Goal: Transaction & Acquisition: Purchase product/service

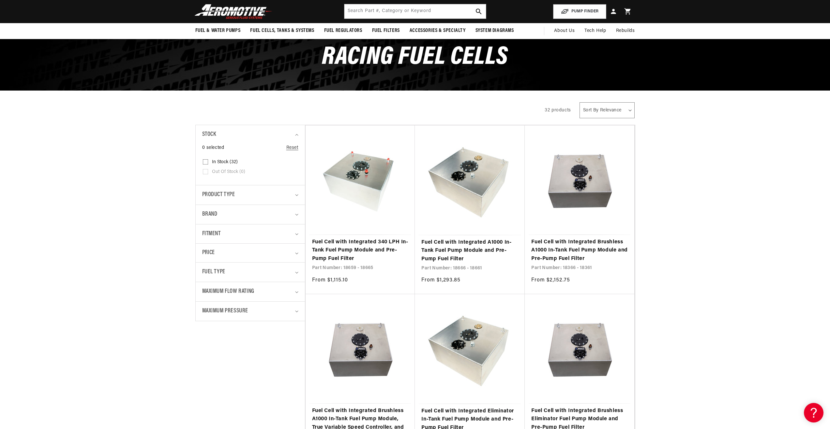
scroll to position [33, 0]
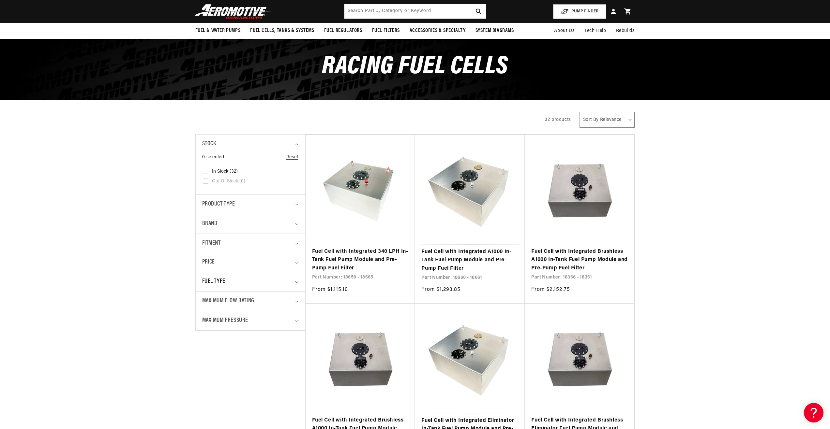
click at [256, 279] on div "Fuel Type" at bounding box center [247, 281] width 91 height 9
click at [254, 298] on span "Maximum Flow Rating" at bounding box center [228, 301] width 52 height 9
click at [265, 298] on div "Maximum Flow Rating" at bounding box center [247, 301] width 91 height 9
click at [255, 278] on div "Fuel Type" at bounding box center [247, 281] width 91 height 9
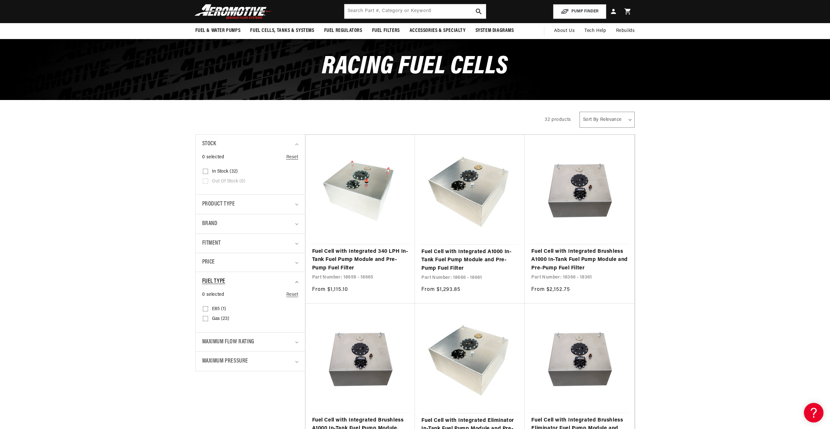
click at [255, 278] on div "Fuel Type" at bounding box center [247, 281] width 91 height 9
click at [246, 258] on summary "Price" at bounding box center [250, 262] width 96 height 19
click at [246, 237] on summary "Fitment" at bounding box center [250, 243] width 96 height 19
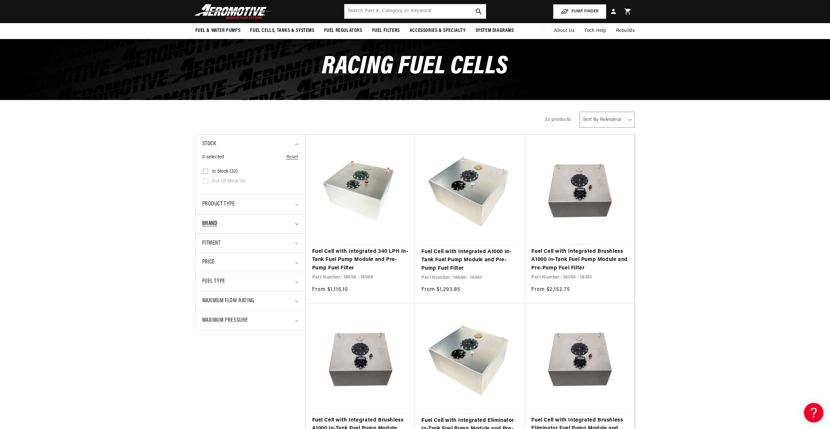
click at [245, 218] on summary "Brand" at bounding box center [250, 224] width 96 height 19
click at [248, 197] on summary "Product type" at bounding box center [250, 204] width 96 height 19
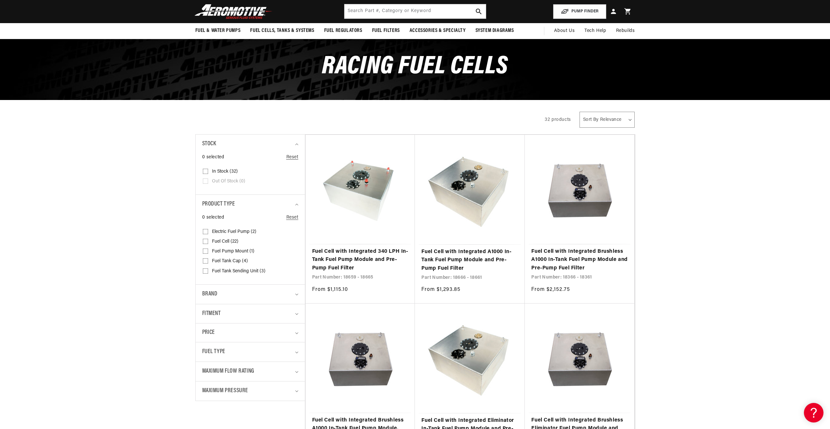
click at [204, 242] on input "Fuel Cell (22) Fuel Cell (22 products)" at bounding box center [205, 242] width 5 height 5
checkbox input "true"
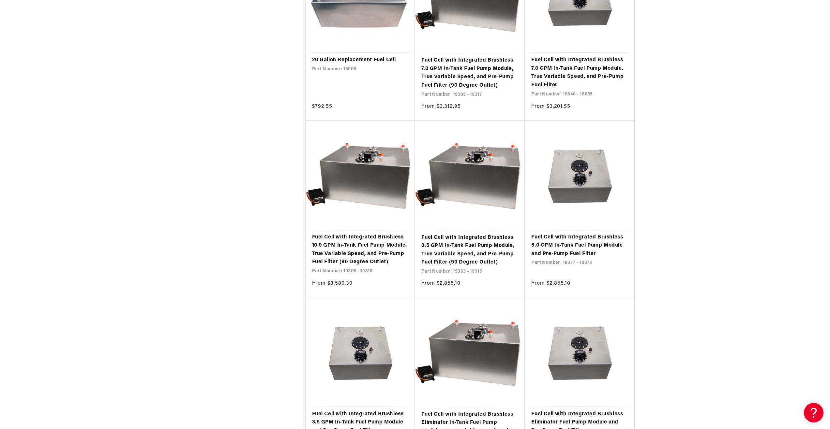
scroll to position [750, 0]
